Goal: Information Seeking & Learning: Learn about a topic

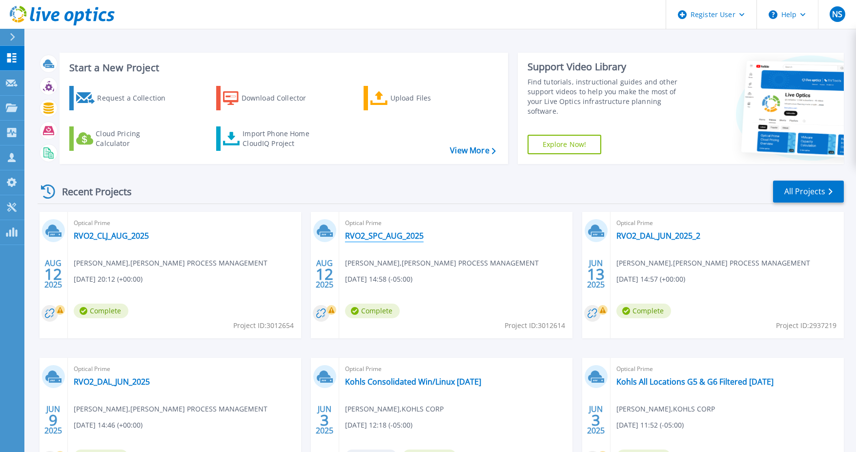
click at [396, 238] on link "RVO2_SPC_AUG_2025" at bounding box center [384, 236] width 79 height 10
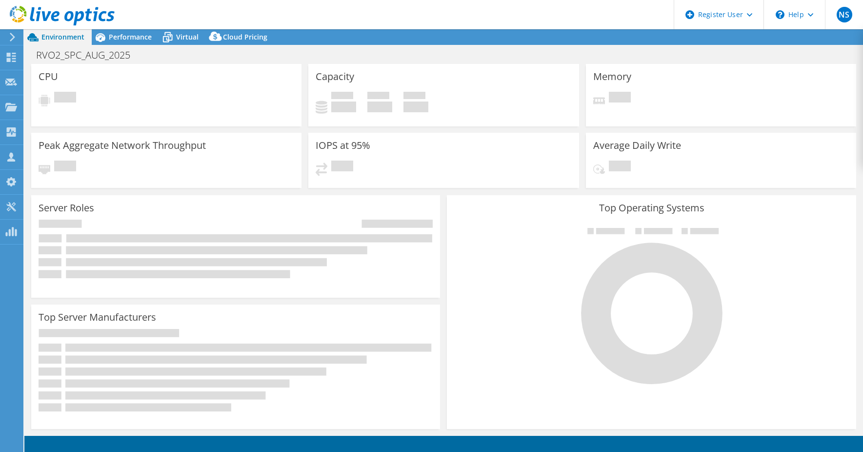
select select "USD"
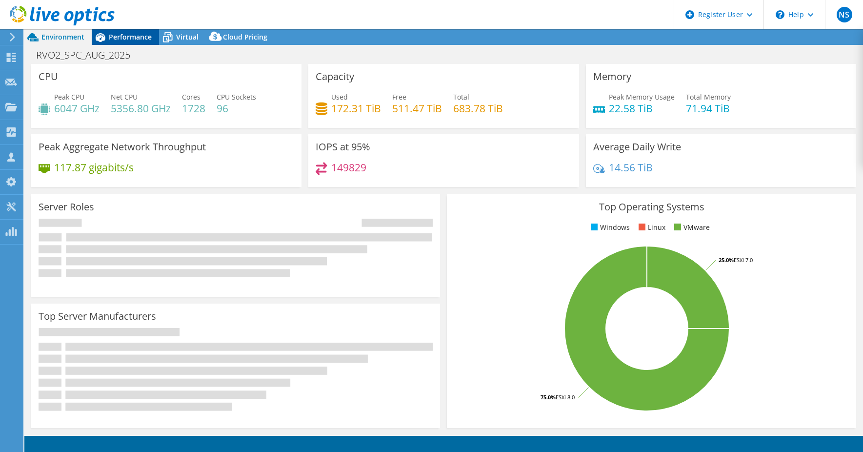
click at [128, 41] on span "Performance" at bounding box center [130, 36] width 43 height 9
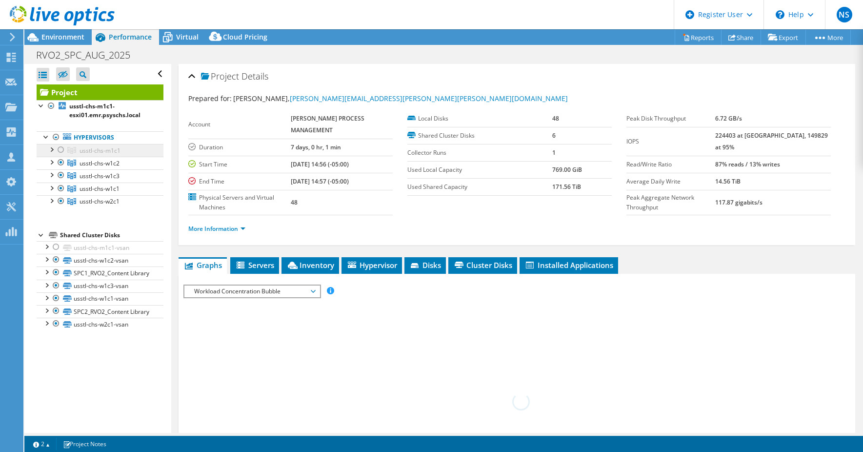
click at [77, 155] on link "usstl-chs-m1c1" at bounding box center [100, 150] width 127 height 13
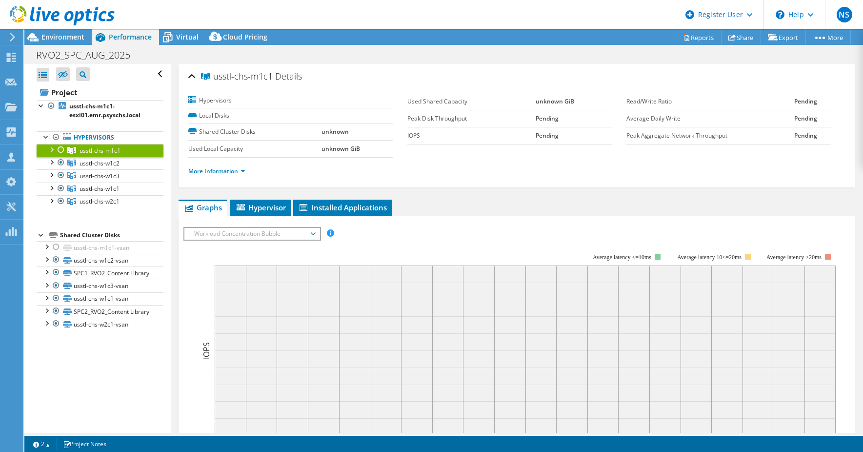
click at [60, 150] on div at bounding box center [61, 150] width 10 height 12
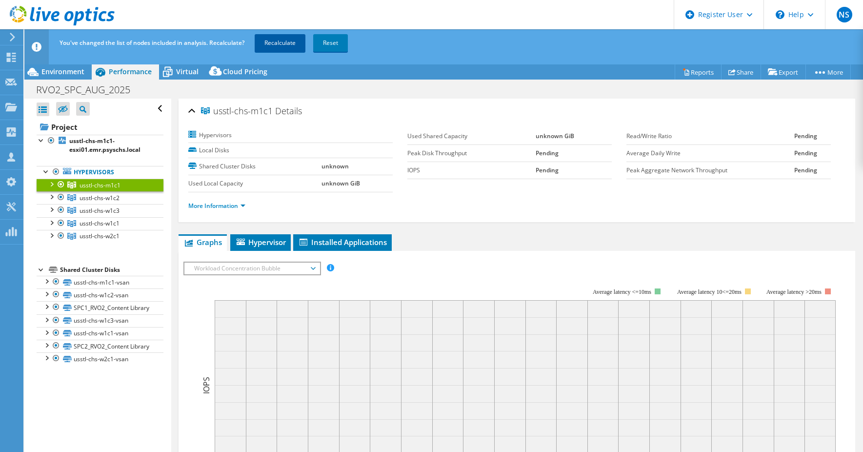
click at [268, 40] on link "Recalculate" at bounding box center [280, 43] width 51 height 18
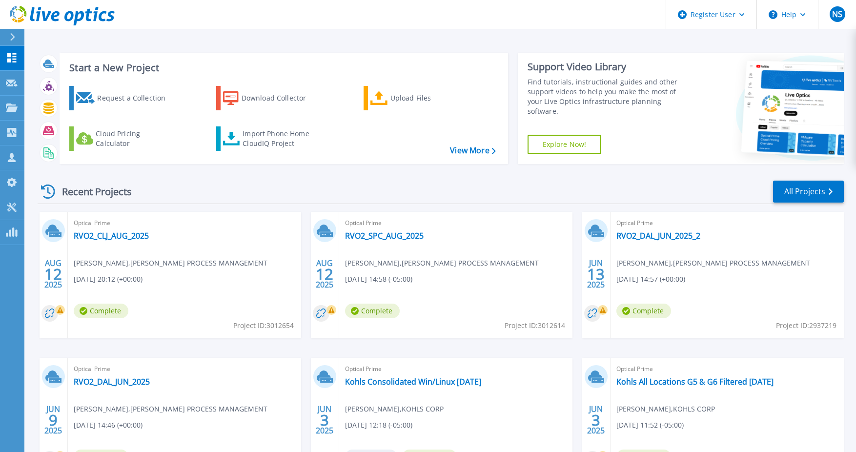
click at [138, 246] on div "Optical Prime RVO2_CLJ_AUG_2025 Ricardo Vides , EMERSON PROCESS MANAGEMENT 08/1…" at bounding box center [184, 275] width 233 height 126
click at [135, 237] on link "RVO2_CLJ_AUG_2025" at bounding box center [111, 236] width 75 height 10
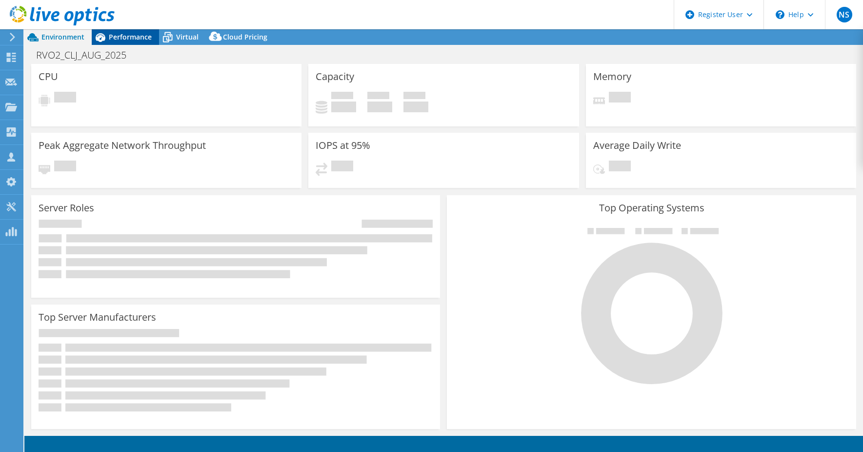
click at [136, 35] on span "Performance" at bounding box center [130, 36] width 43 height 9
select select "USD"
click at [14, 61] on use at bounding box center [11, 57] width 9 height 9
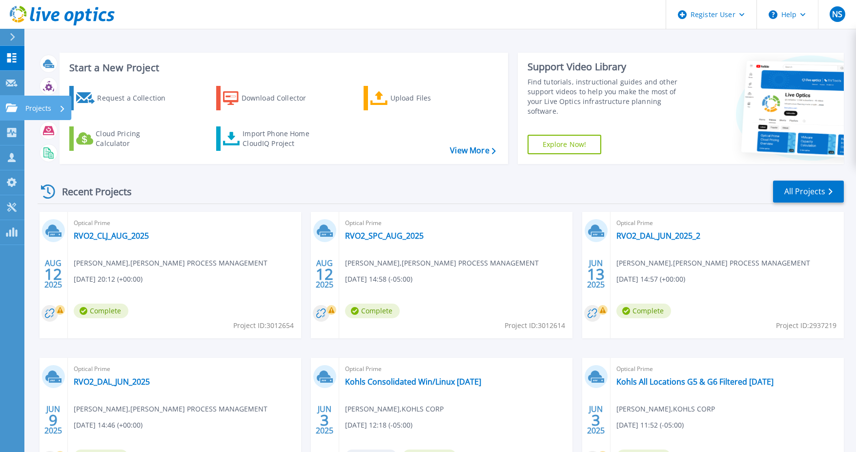
click at [56, 115] on div "Projects" at bounding box center [45, 108] width 40 height 25
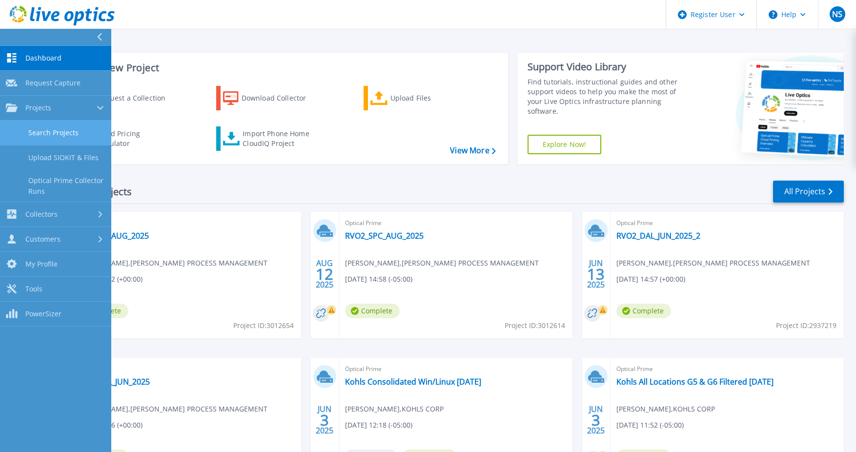
click at [48, 132] on link "Search Projects" at bounding box center [55, 133] width 111 height 25
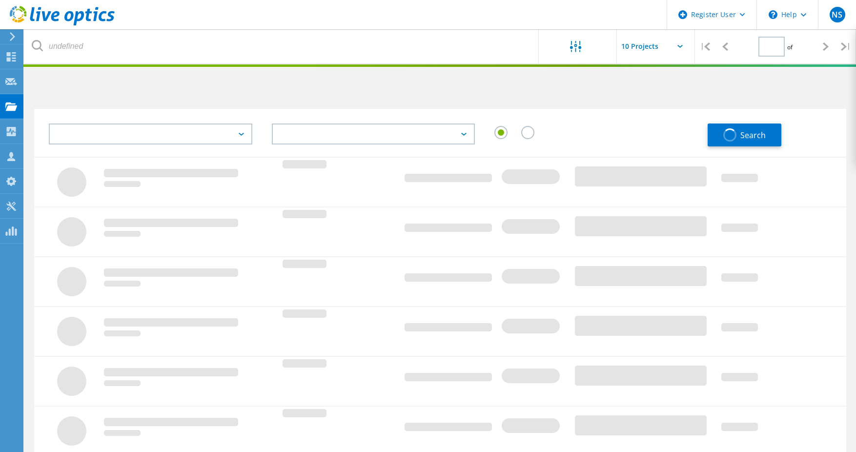
type input "1"
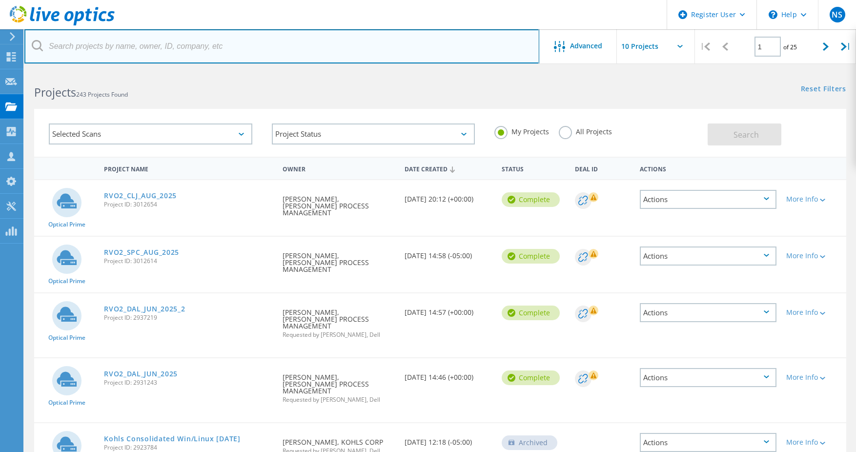
paste input "2981554"
type input "2981554"
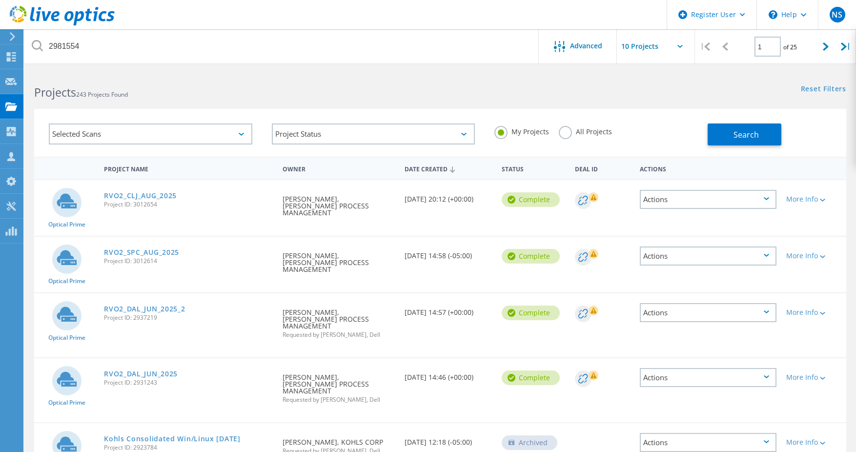
click at [562, 134] on label "All Projects" at bounding box center [585, 130] width 53 height 9
click at [0, 0] on input "All Projects" at bounding box center [0, 0] width 0 height 0
click at [723, 130] on button "Search" at bounding box center [744, 134] width 74 height 22
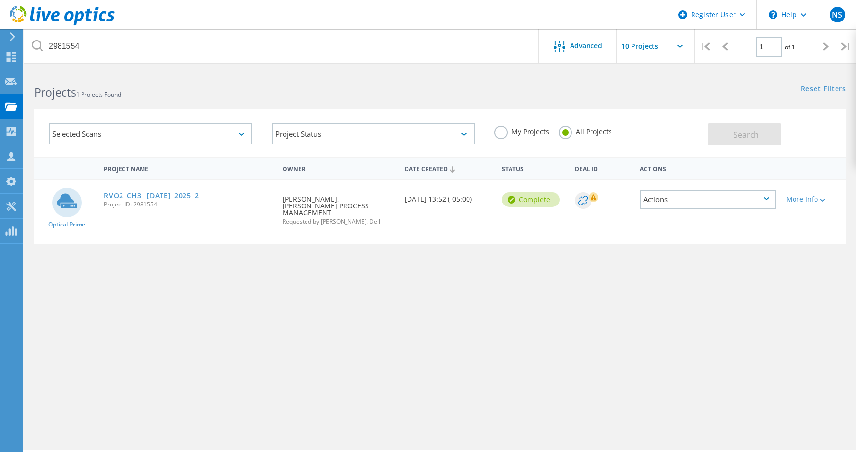
click at [142, 194] on link "RVO2_CH3_ [DATE]_2025_2" at bounding box center [151, 195] width 95 height 7
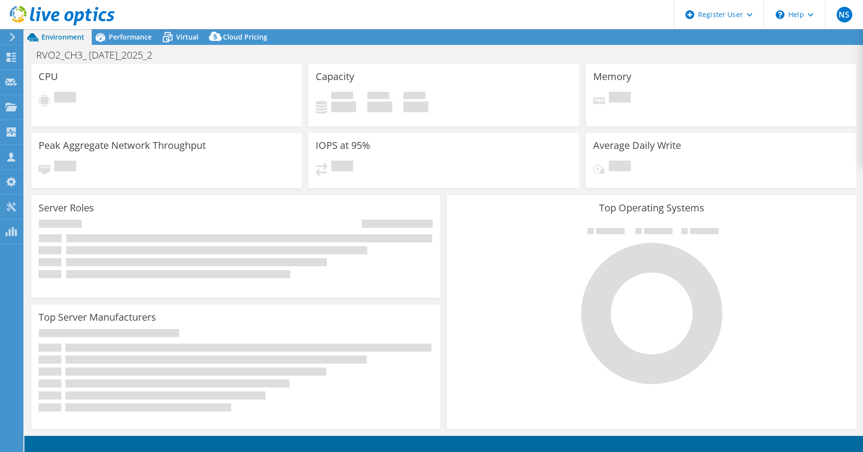
select select "USD"
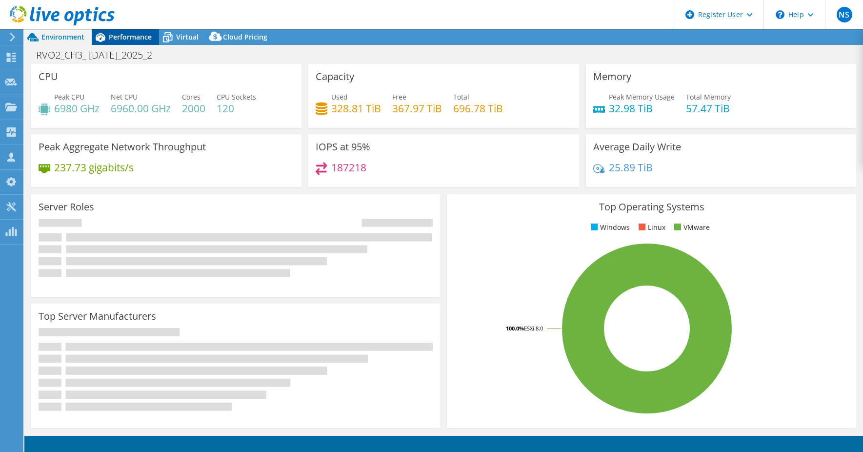
click at [129, 40] on span "Performance" at bounding box center [130, 36] width 43 height 9
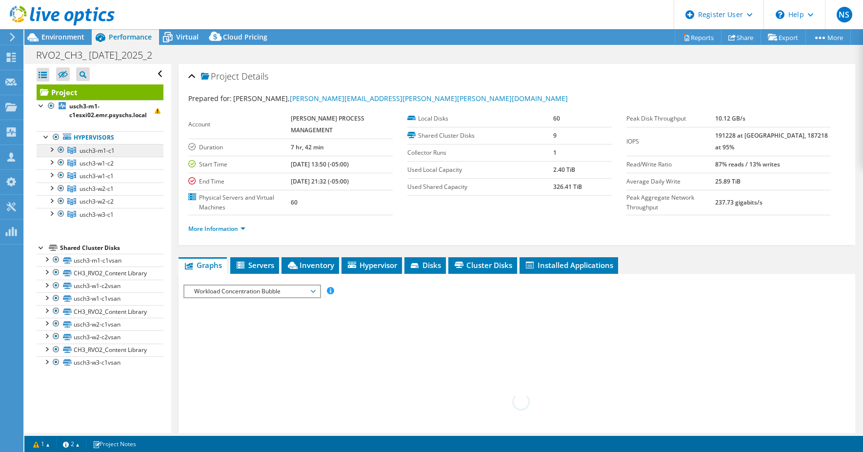
click at [104, 147] on span "usch3-m1-c1" at bounding box center [97, 150] width 35 height 8
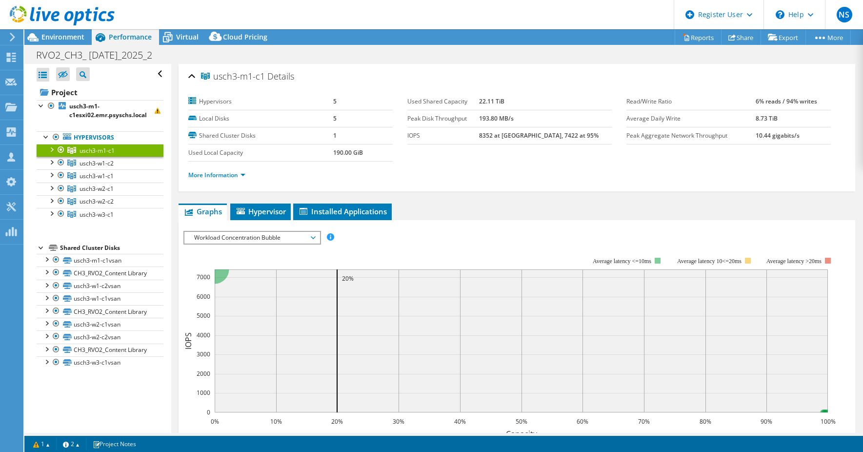
click at [232, 242] on span "Workload Concentration Bubble" at bounding box center [251, 238] width 125 height 12
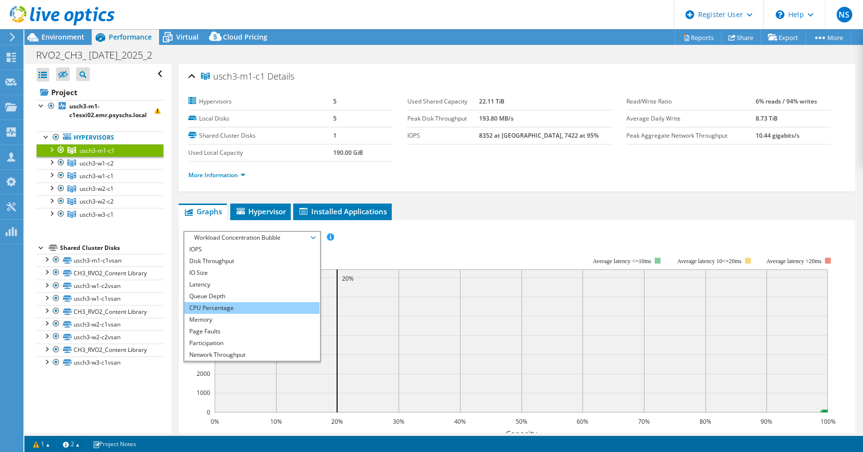
click at [243, 306] on li "CPU Percentage" at bounding box center [251, 308] width 135 height 12
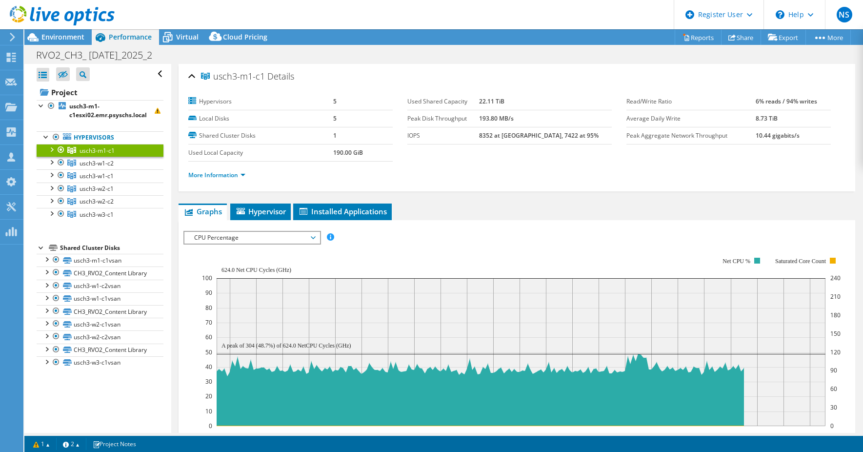
click at [229, 237] on span "CPU Percentage" at bounding box center [251, 238] width 125 height 12
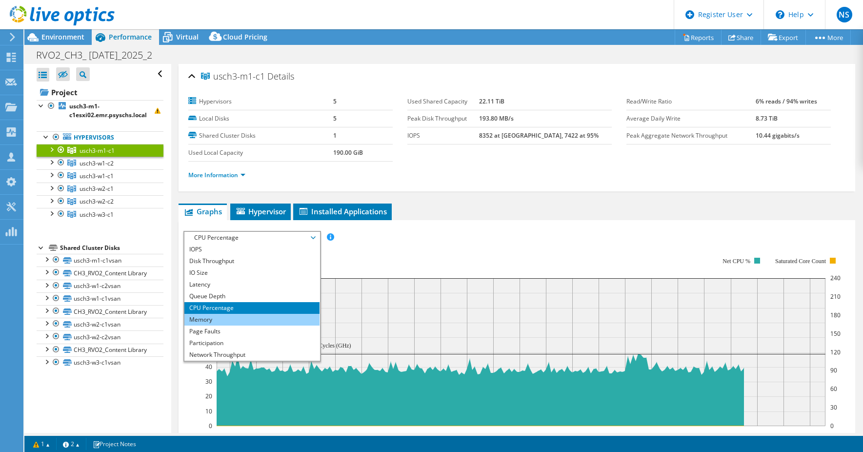
click at [228, 319] on li "Memory" at bounding box center [251, 320] width 135 height 12
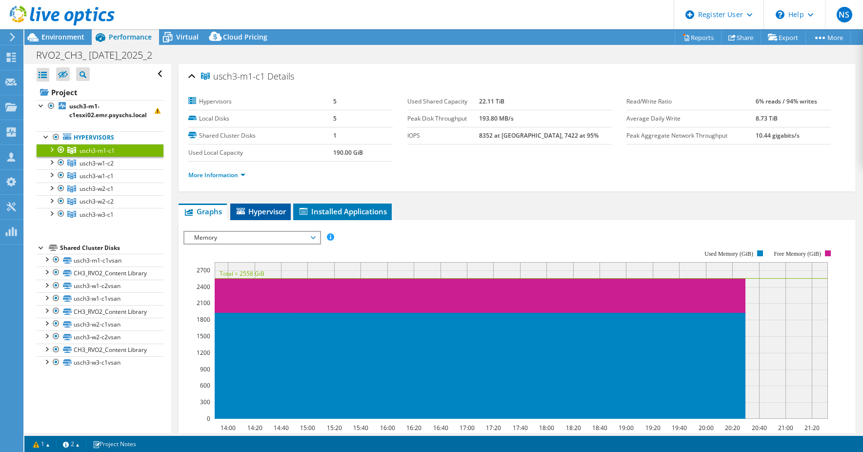
click at [257, 206] on li "Hypervisor" at bounding box center [260, 211] width 60 height 17
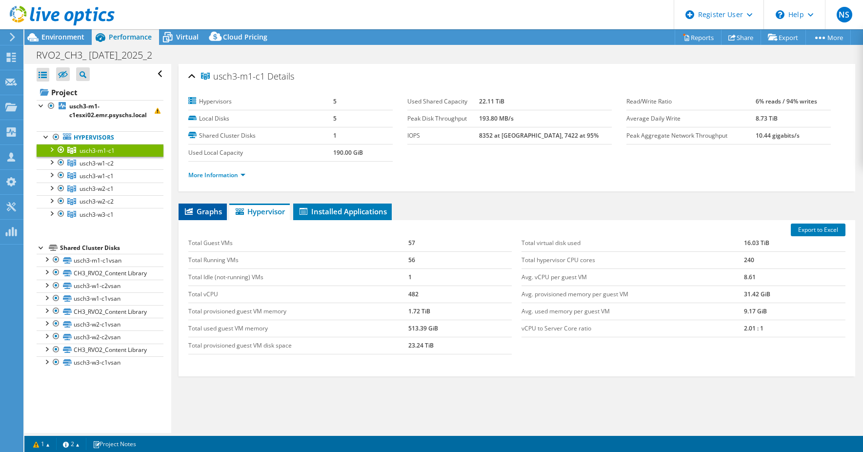
click at [203, 212] on span "Graphs" at bounding box center [202, 211] width 39 height 10
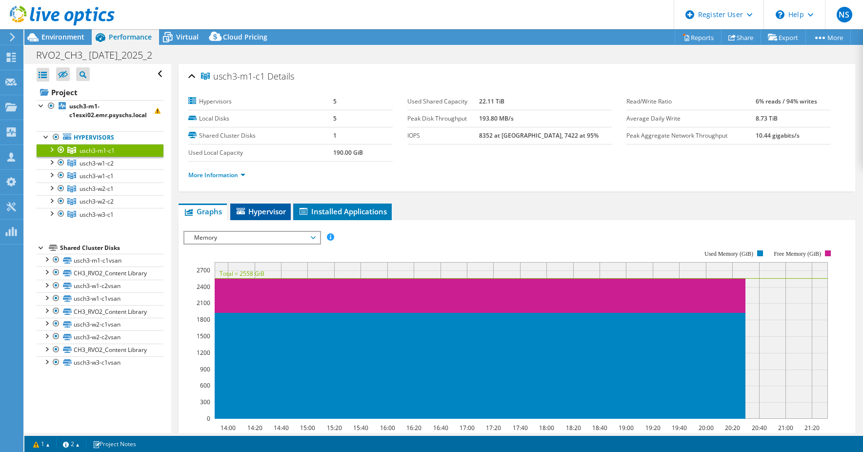
click at [279, 213] on span "Hypervisor" at bounding box center [260, 211] width 51 height 10
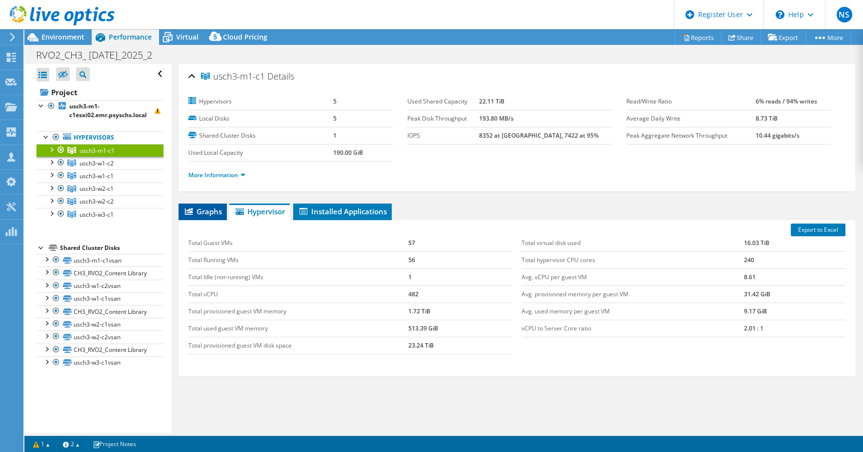
click at [213, 209] on span "Graphs" at bounding box center [202, 211] width 39 height 10
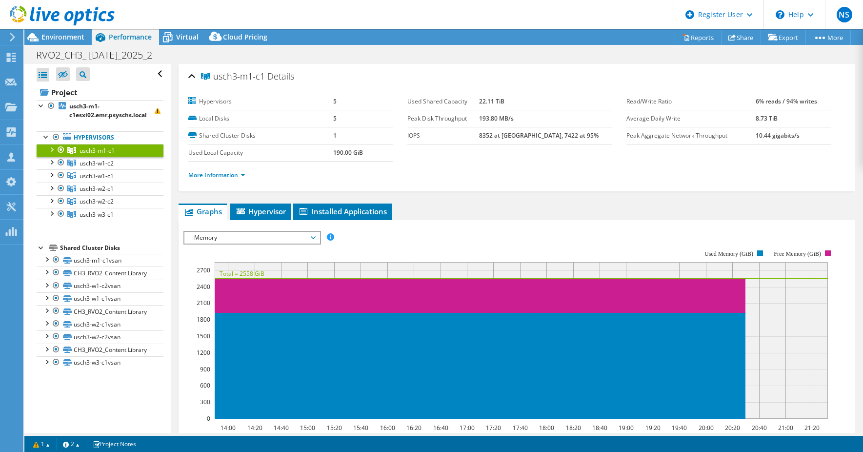
click at [227, 239] on span "Memory" at bounding box center [251, 238] width 125 height 12
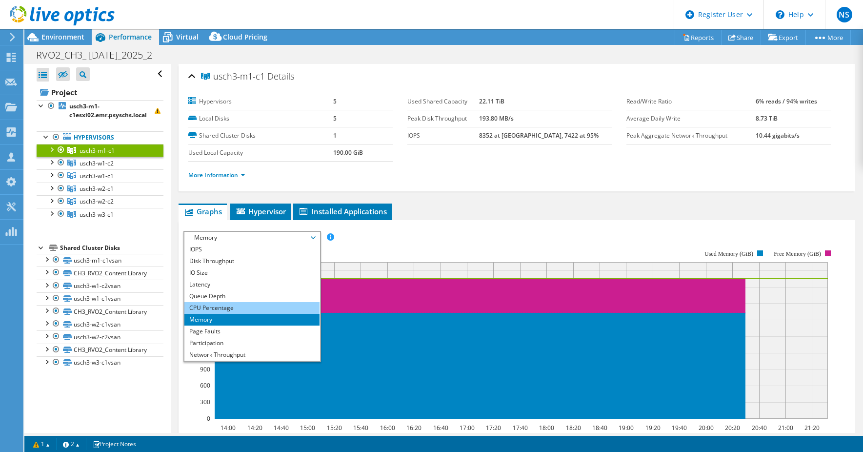
click at [243, 305] on li "CPU Percentage" at bounding box center [251, 308] width 135 height 12
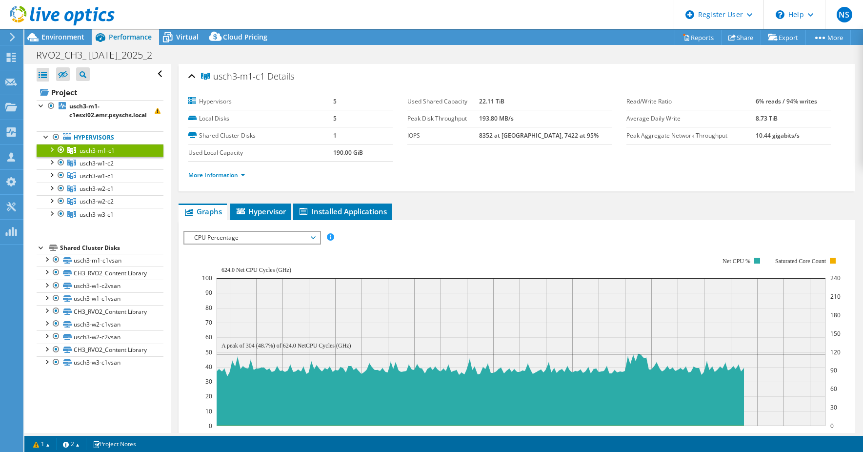
click at [50, 151] on div at bounding box center [51, 149] width 10 height 10
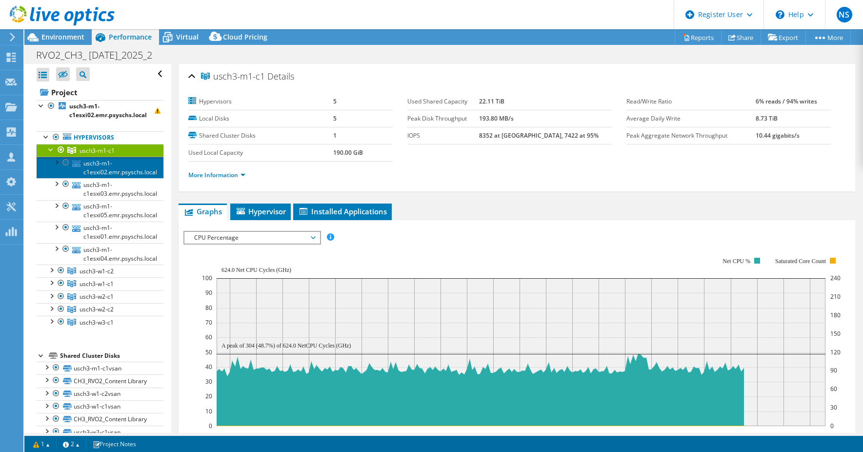
click at [100, 167] on link "usch3-m1-c1esxi02.emr.psyschs.local" at bounding box center [100, 167] width 127 height 21
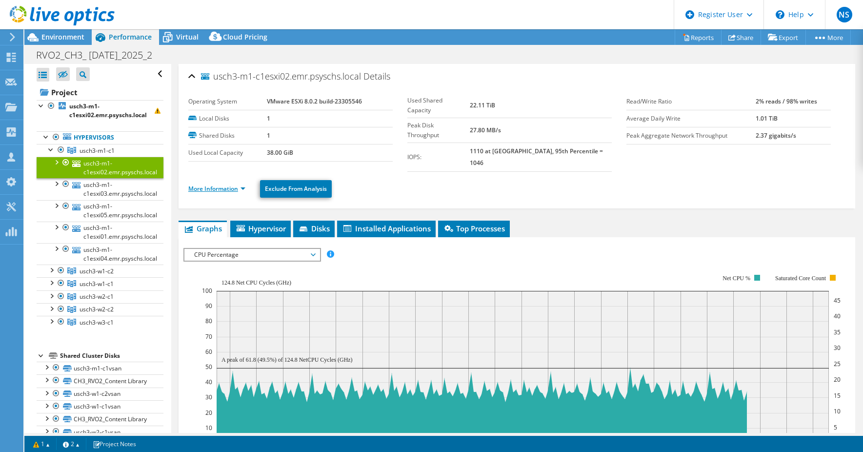
click at [241, 184] on link "More Information" at bounding box center [216, 188] width 57 height 8
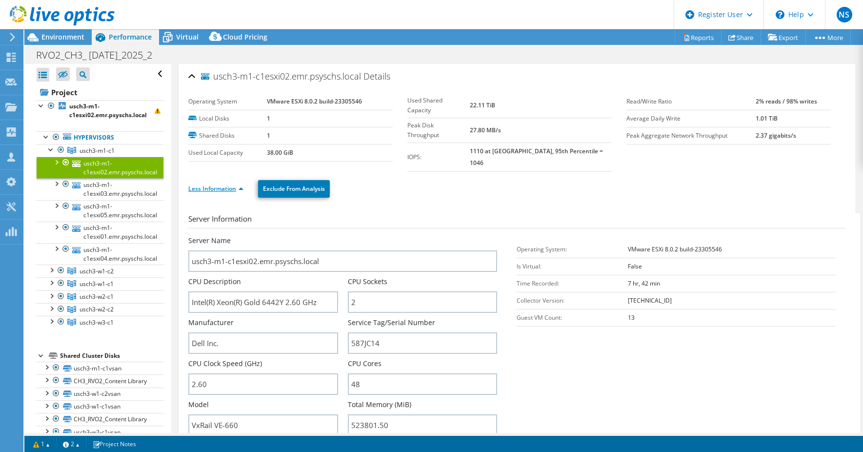
click at [241, 184] on link "Less Information" at bounding box center [215, 188] width 55 height 8
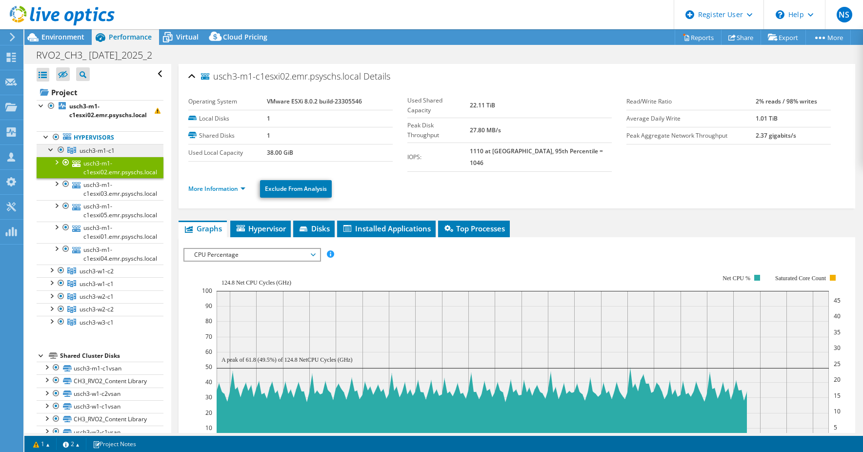
click at [88, 150] on span "usch3-m1-c1" at bounding box center [97, 150] width 35 height 8
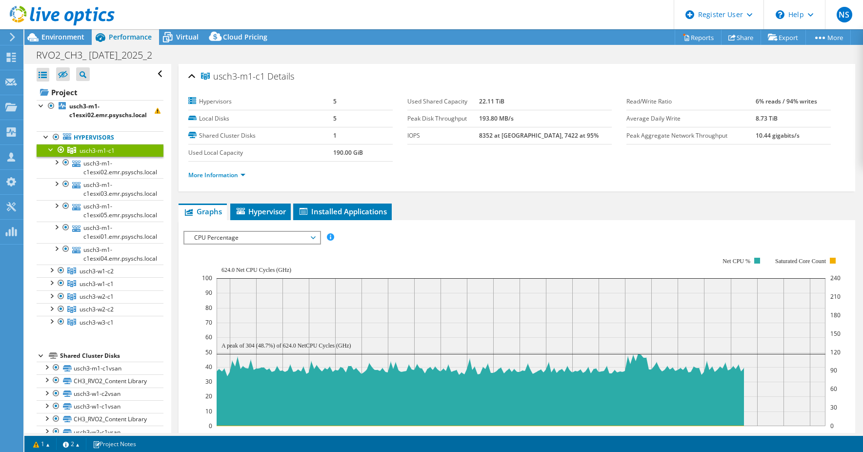
click at [221, 237] on span "CPU Percentage" at bounding box center [251, 238] width 125 height 12
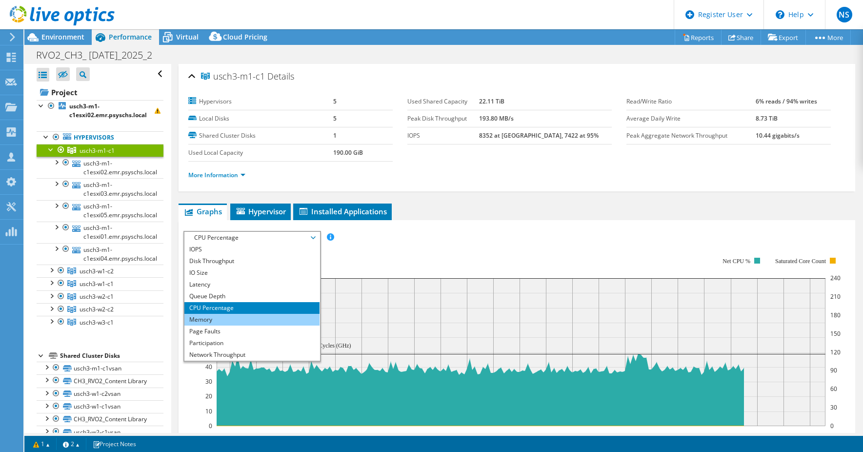
click at [253, 316] on li "Memory" at bounding box center [251, 320] width 135 height 12
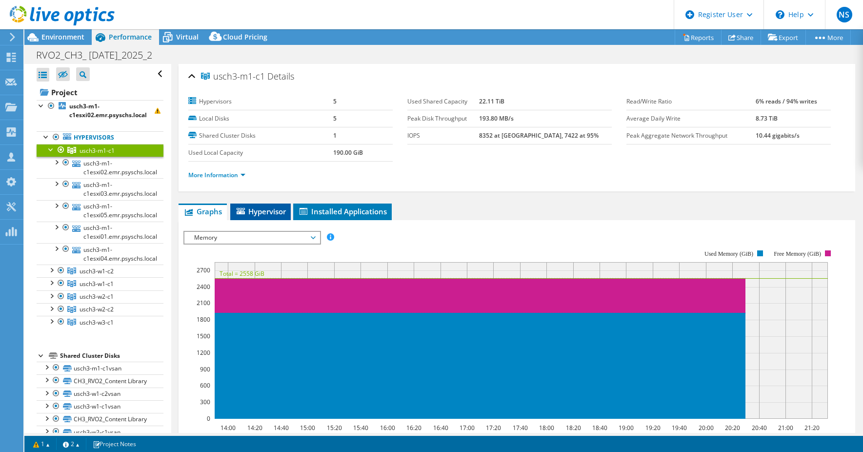
click at [284, 219] on li "Hypervisor" at bounding box center [260, 211] width 60 height 17
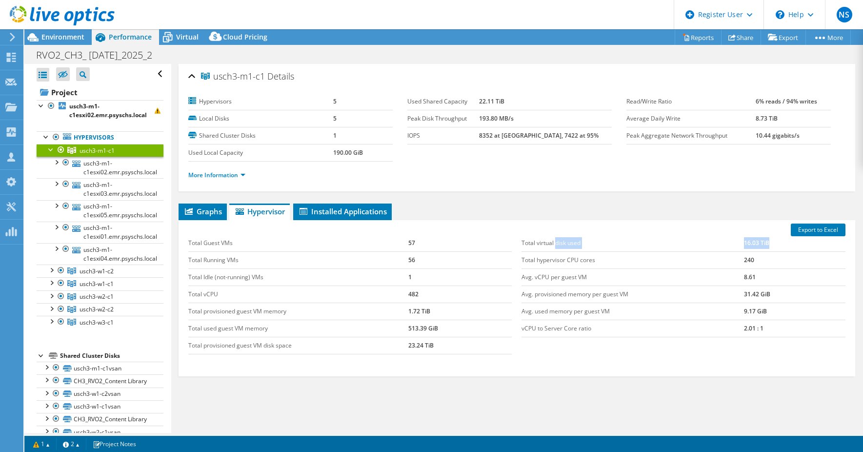
drag, startPoint x: 771, startPoint y: 245, endPoint x: 553, endPoint y: 244, distance: 218.1
click at [553, 244] on tr "Total virtual disk used 16.03 TiB" at bounding box center [684, 243] width 324 height 17
click at [83, 113] on b "usch3-m1-c1esxi02.emr.psyschs.local" at bounding box center [108, 110] width 78 height 17
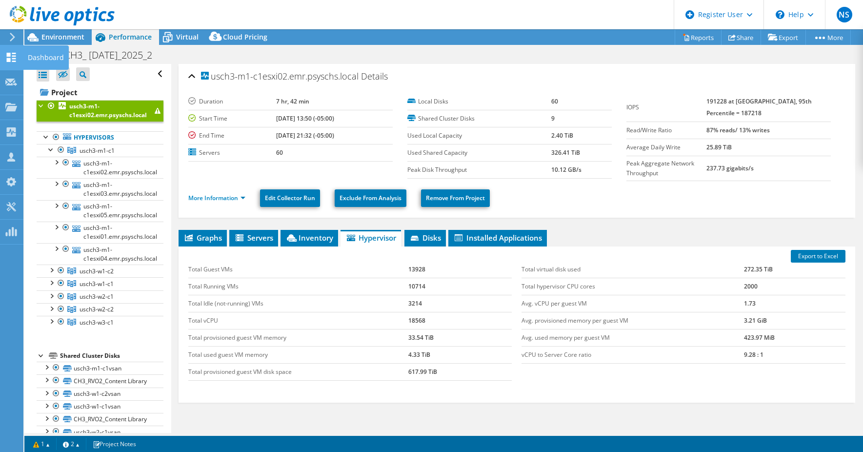
click at [16, 57] on icon at bounding box center [11, 57] width 12 height 9
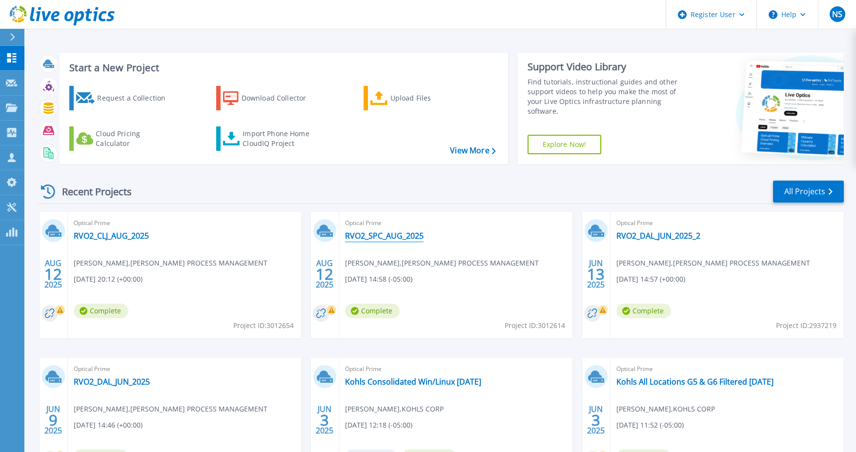
click at [388, 239] on link "RVO2_SPC_AUG_2025" at bounding box center [384, 236] width 79 height 10
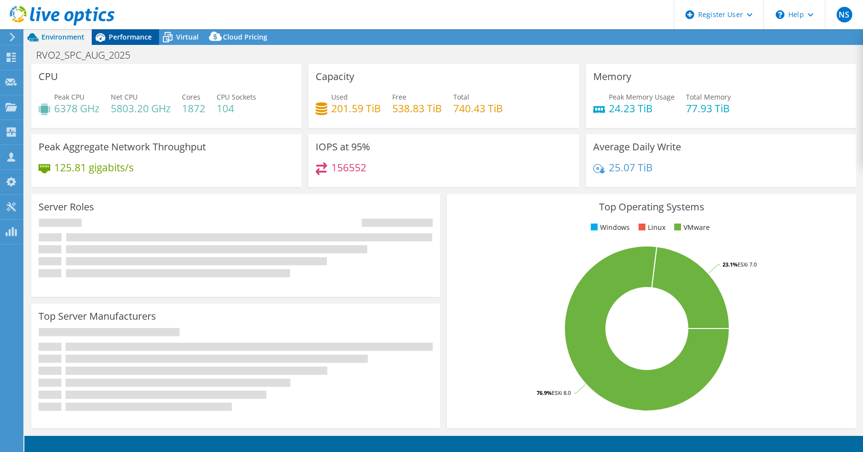
click at [126, 40] on span "Performance" at bounding box center [130, 36] width 43 height 9
select select "USD"
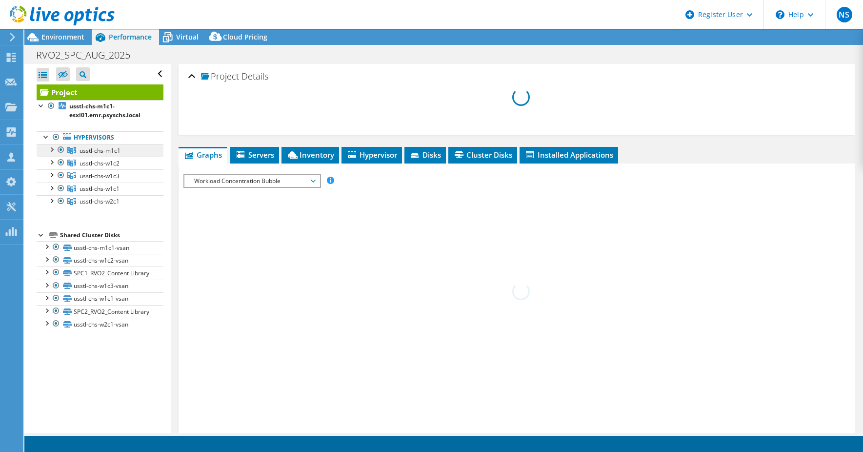
click at [103, 145] on link "usstl-chs-m1c1" at bounding box center [100, 150] width 127 height 13
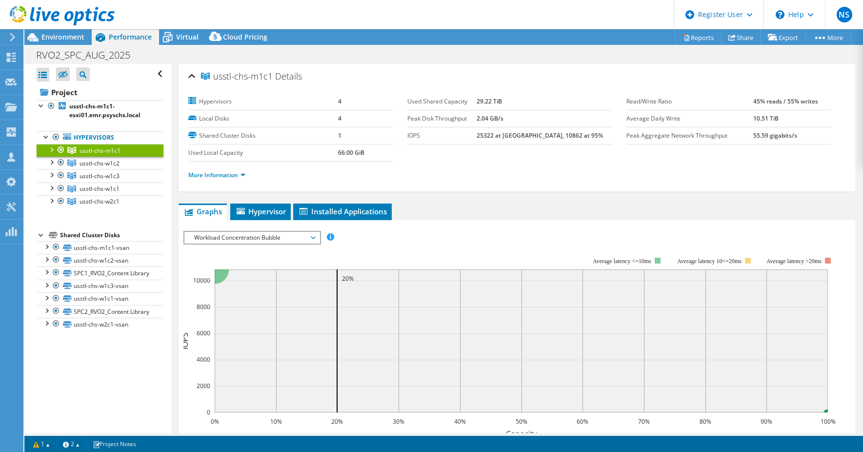
click at [240, 238] on span "Workload Concentration Bubble" at bounding box center [251, 238] width 125 height 12
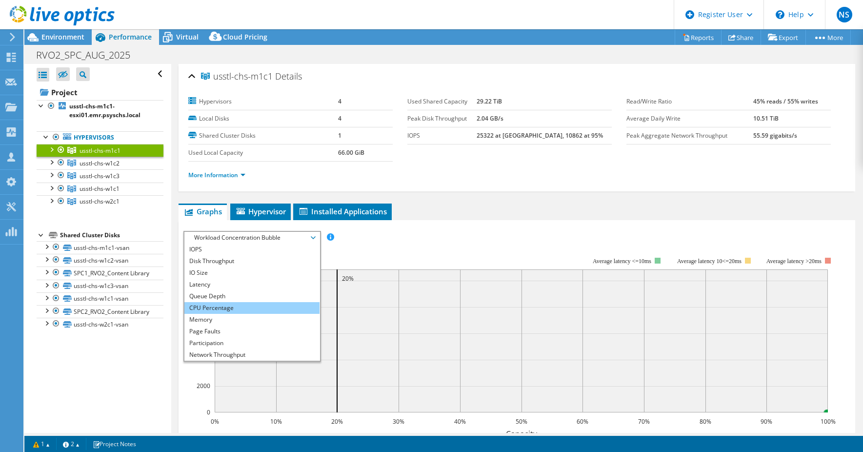
click at [249, 308] on li "CPU Percentage" at bounding box center [251, 308] width 135 height 12
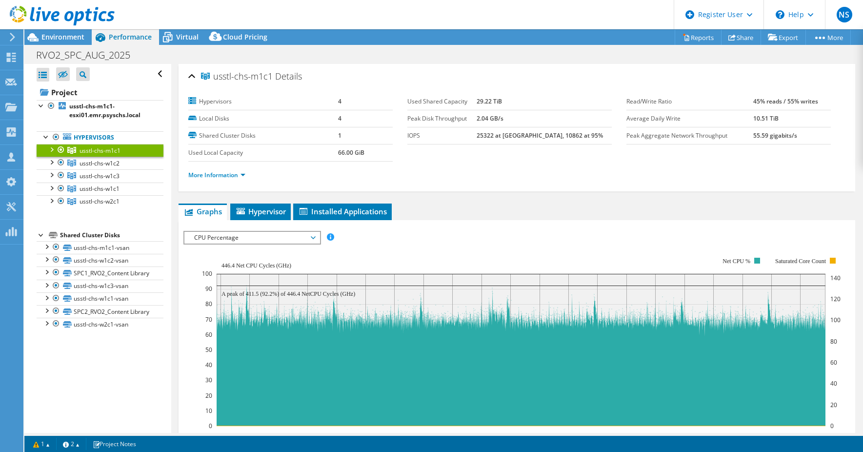
click at [251, 240] on span "CPU Percentage" at bounding box center [251, 238] width 125 height 12
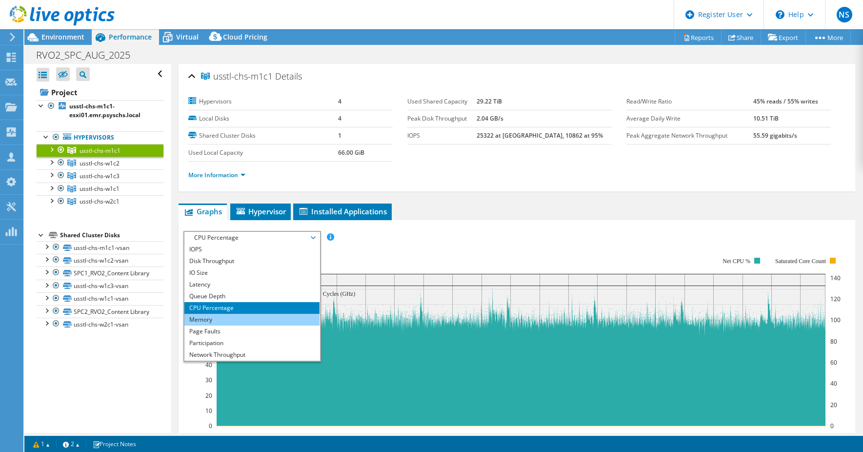
click at [231, 319] on li "Memory" at bounding box center [251, 320] width 135 height 12
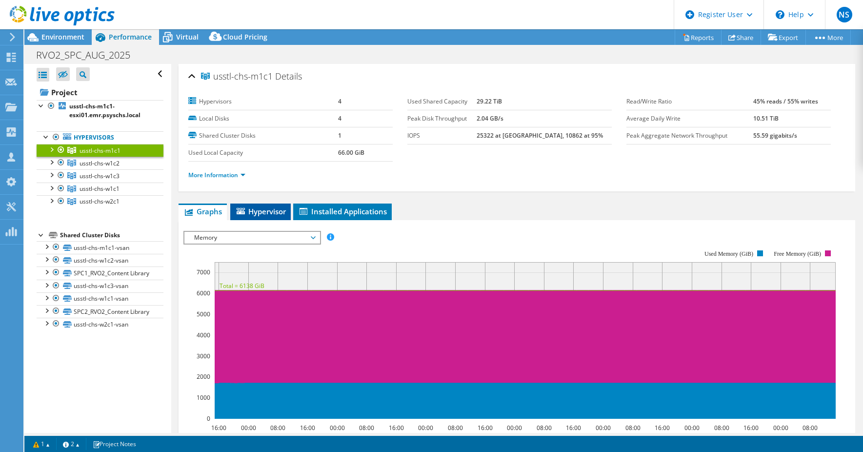
click at [282, 213] on span "Hypervisor" at bounding box center [260, 211] width 51 height 10
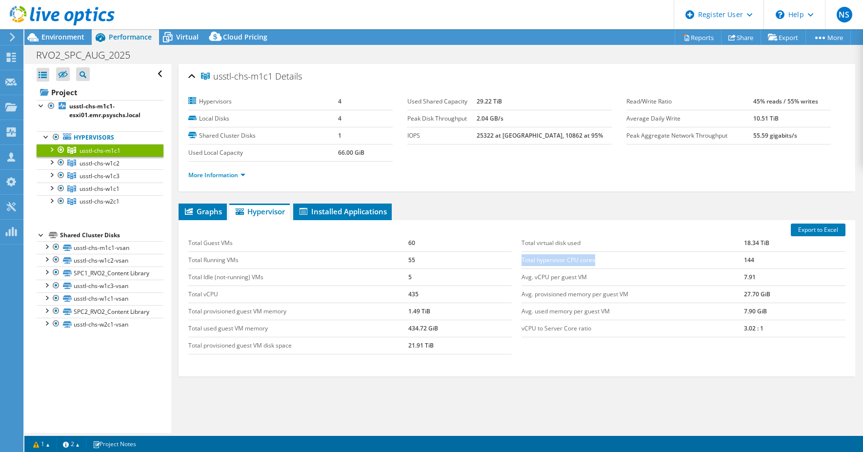
drag, startPoint x: 770, startPoint y: 245, endPoint x: 625, endPoint y: 261, distance: 146.2
click at [626, 261] on tbody "Total virtual disk used 18.34 TiB Total hypervisor CPU cores 144 Avg. vCPU per …" at bounding box center [684, 286] width 324 height 102
click at [60, 34] on span "Environment" at bounding box center [62, 36] width 43 height 9
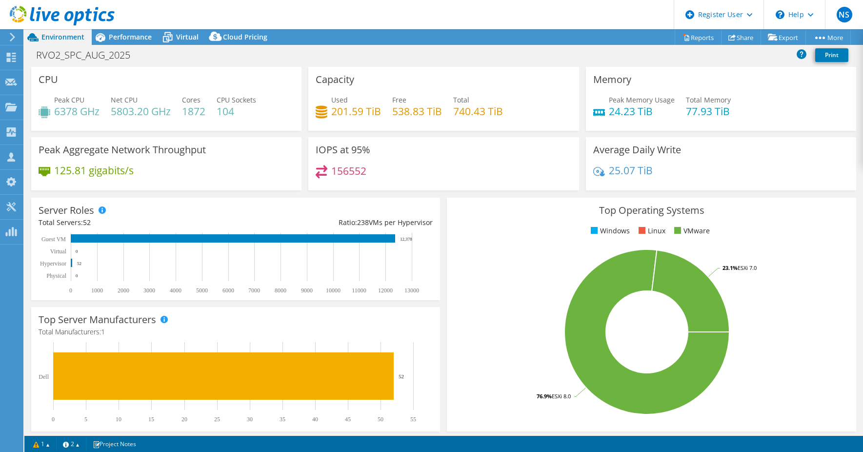
click at [190, 451] on section "Warnings Messages Queue Depth is not recorded from VMware VCenter servers and w…" at bounding box center [443, 444] width 839 height 16
